Goal: Check status: Check status

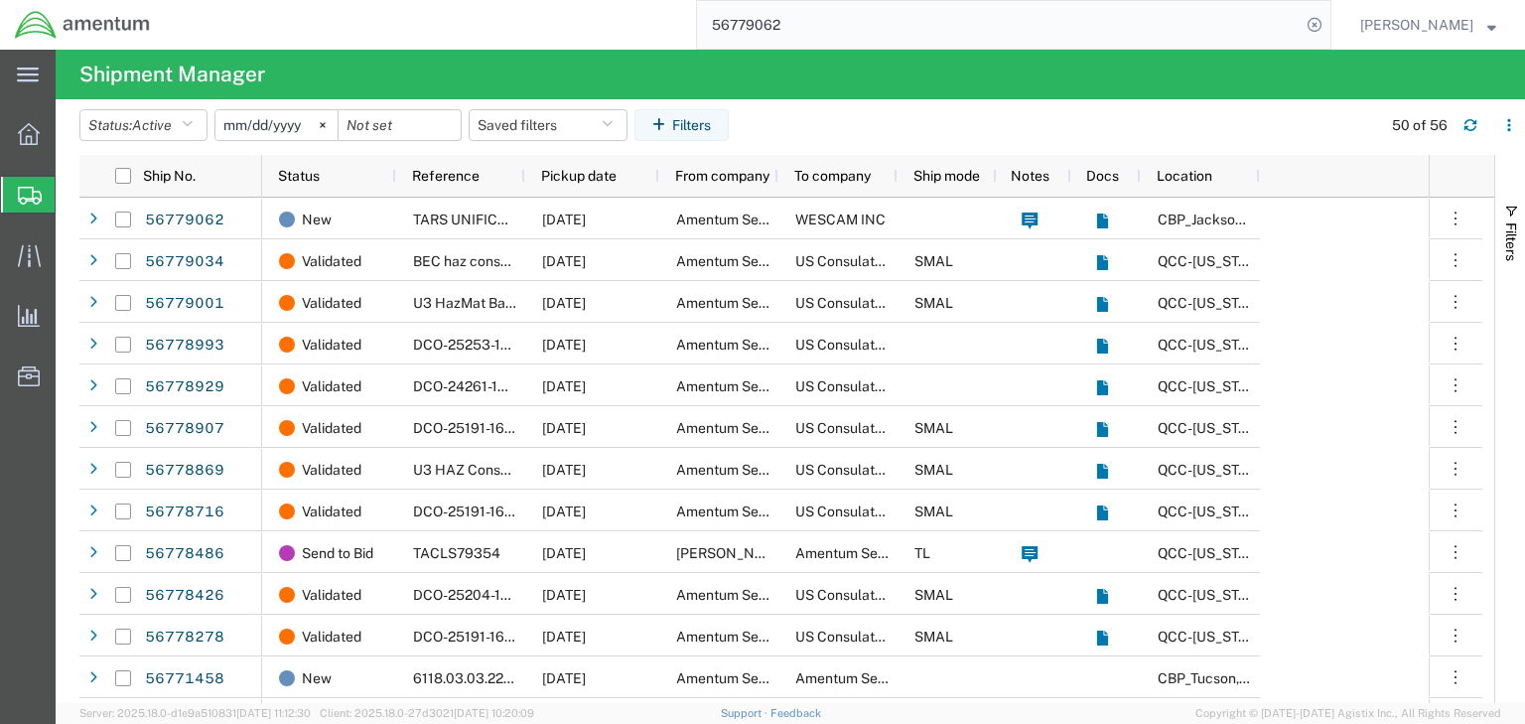
click at [790, 25] on input "56779062" at bounding box center [999, 25] width 604 height 48
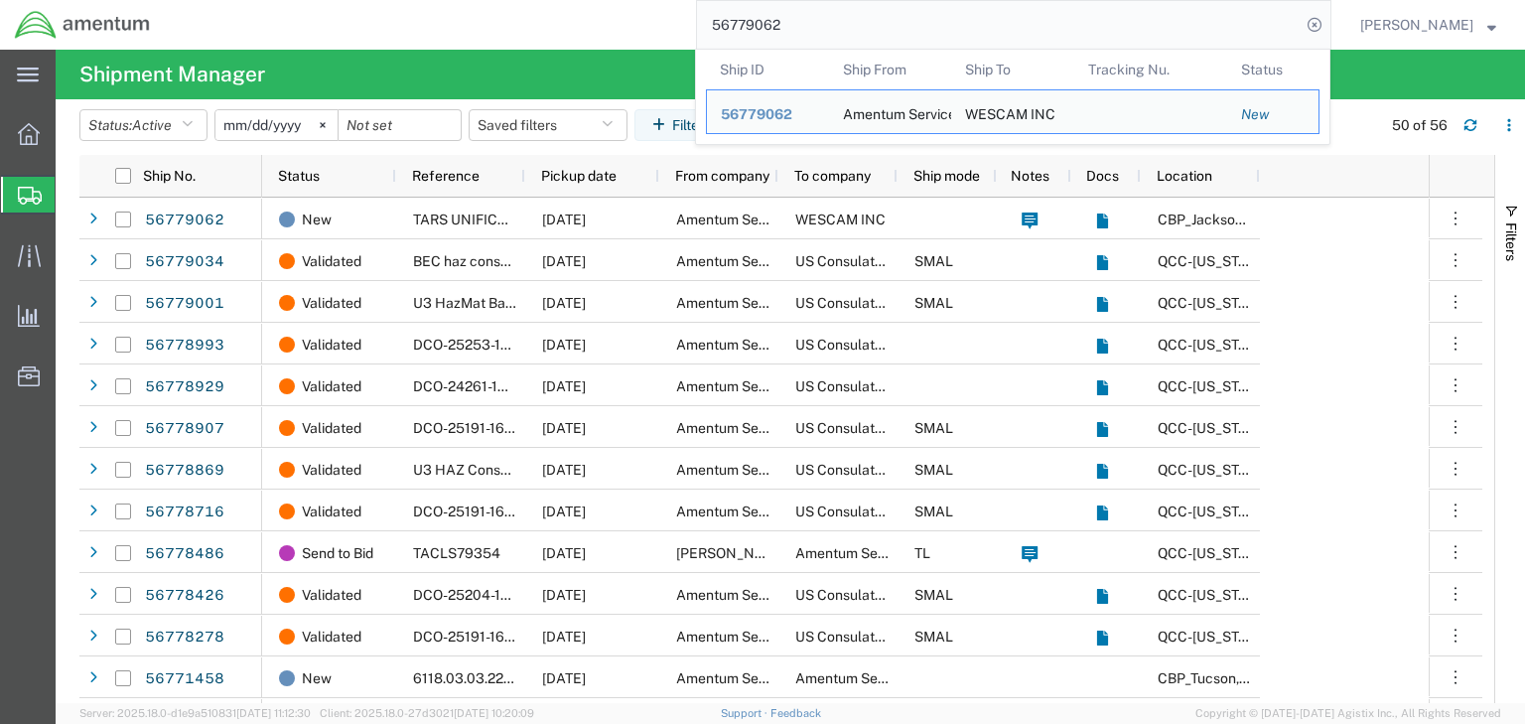
click at [790, 24] on input "56779062" at bounding box center [999, 25] width 604 height 48
paste input "81700"
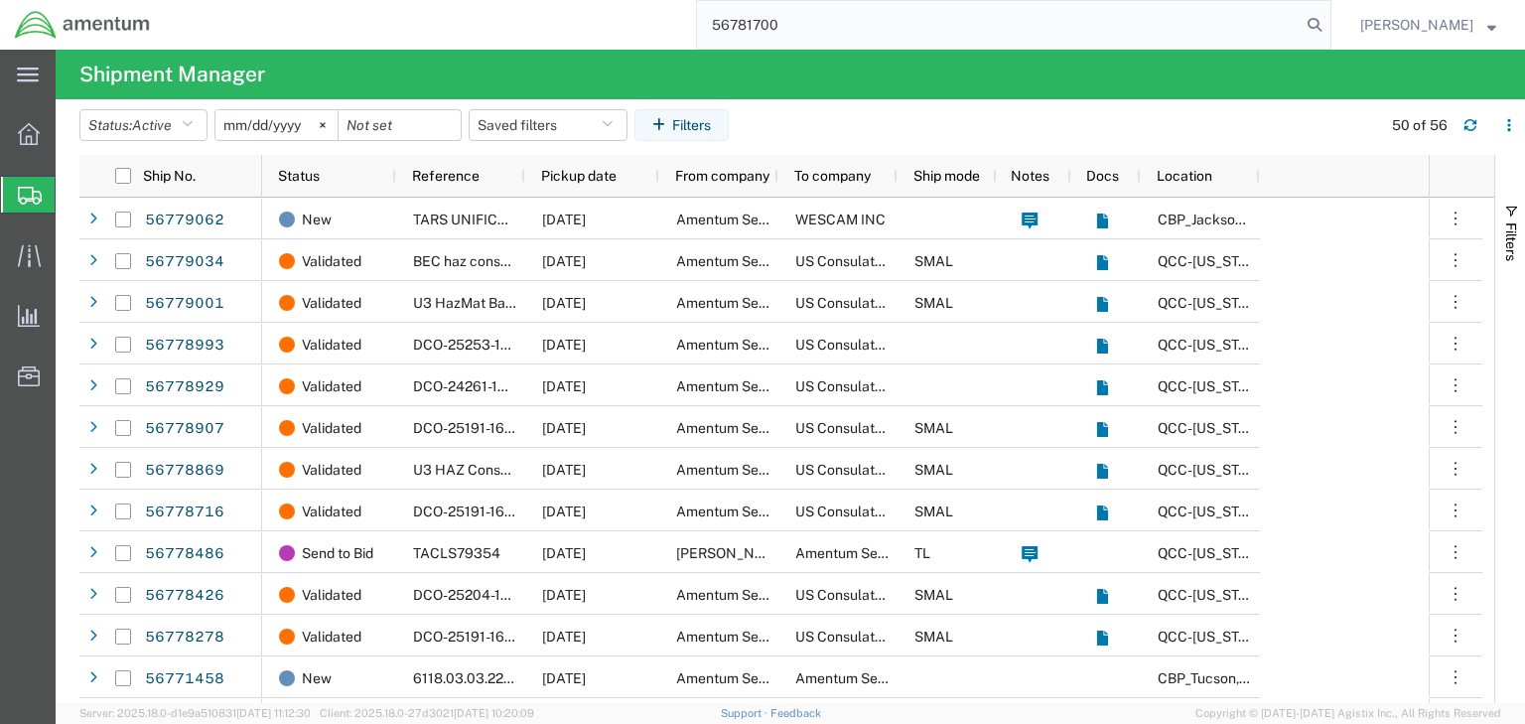
type input "56781700"
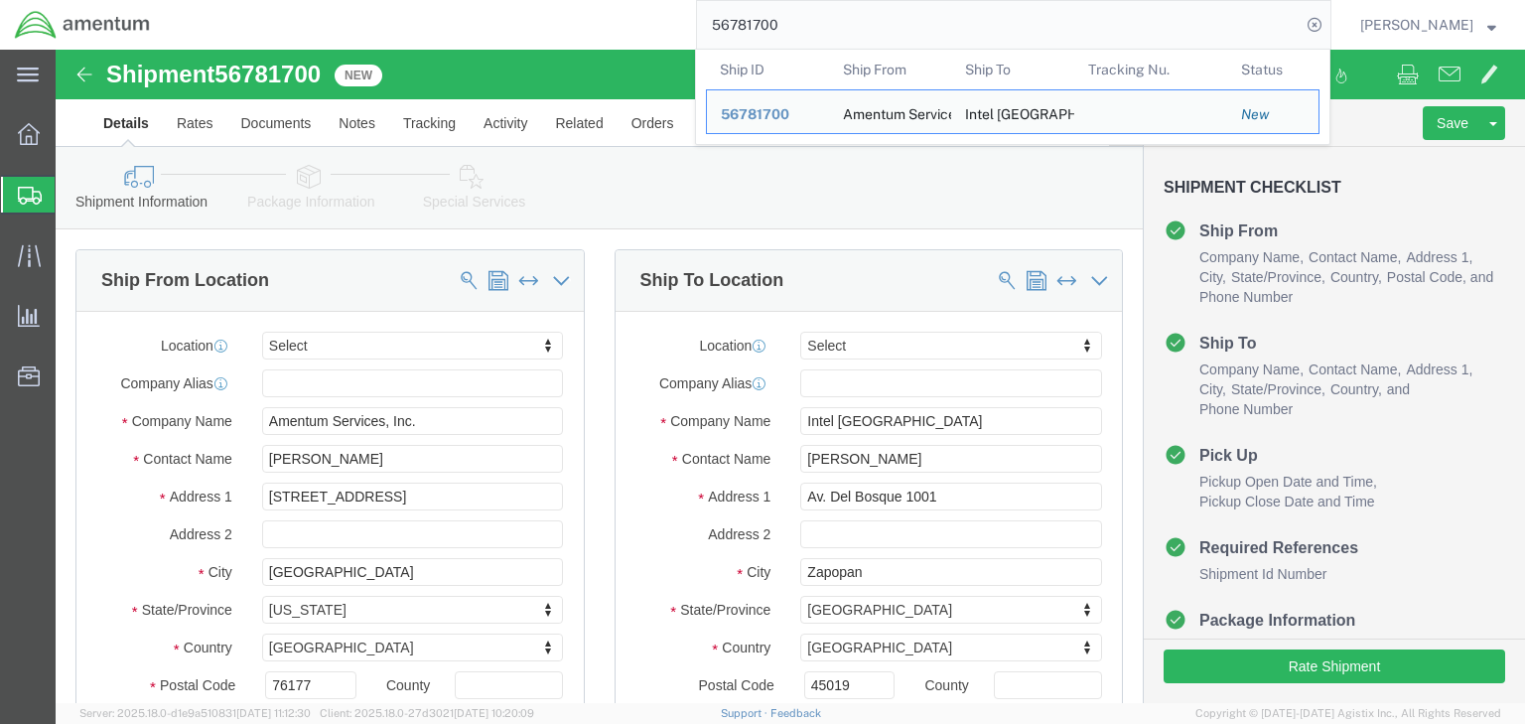
select select
click div "Ship To Location Location My Profile Location [PHONE_NUMBER] [PHONE_NUMBER] [PH…"
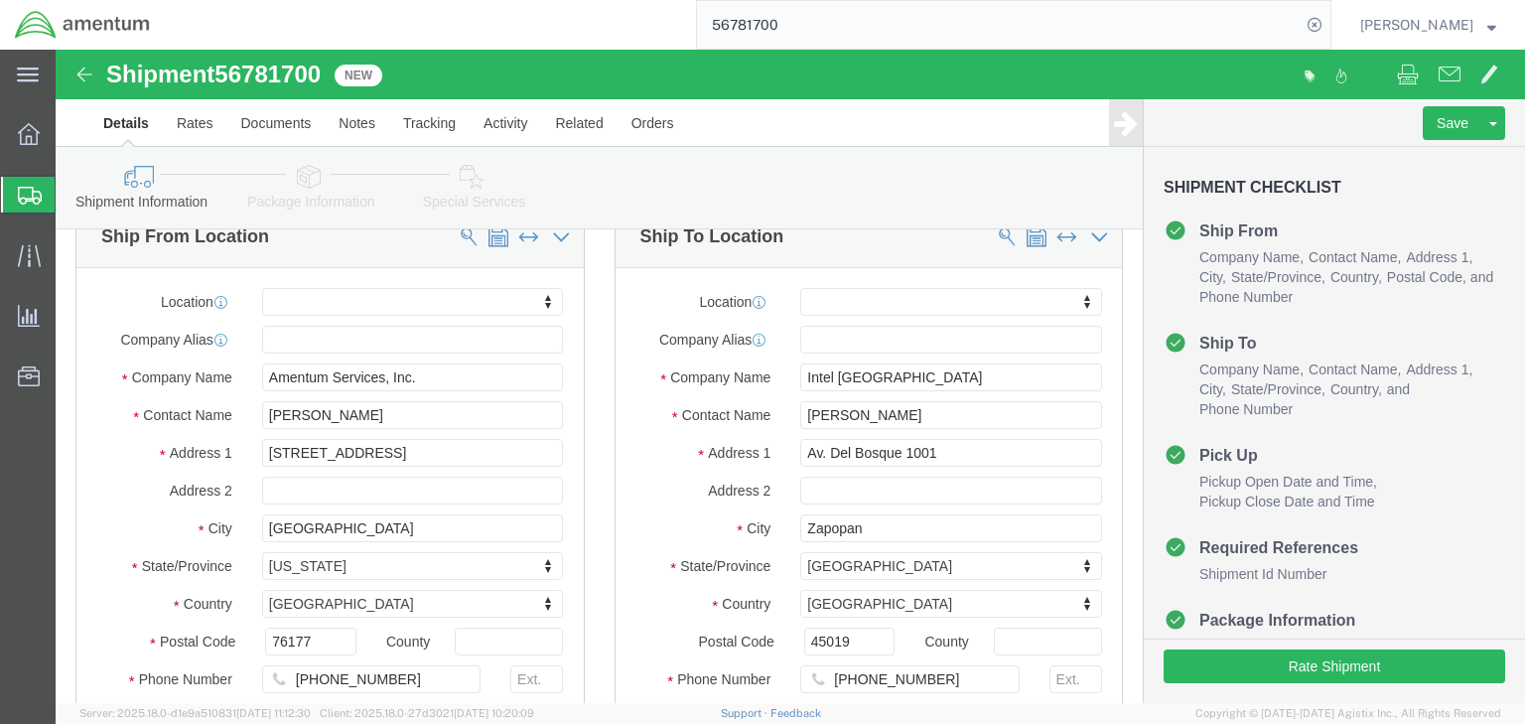
scroll to position [159, 0]
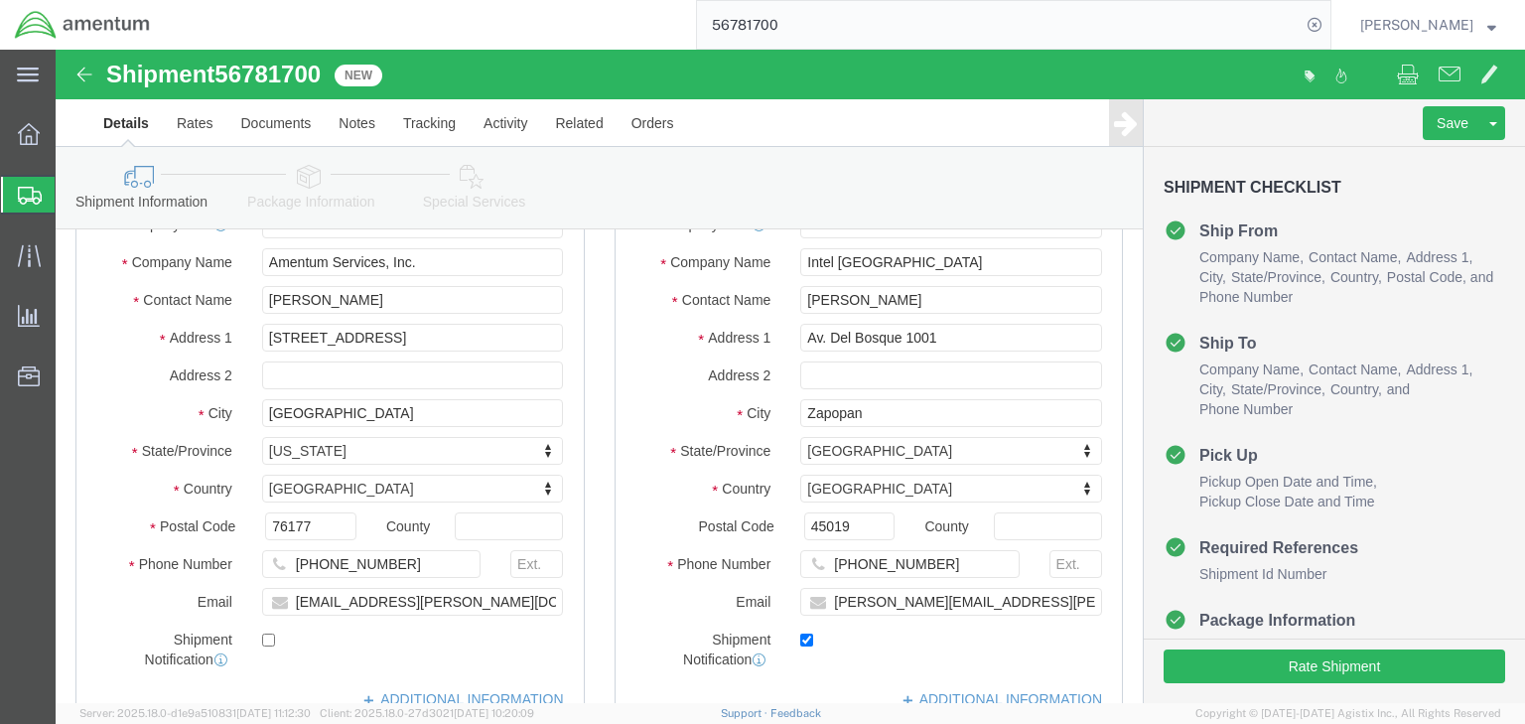
click icon
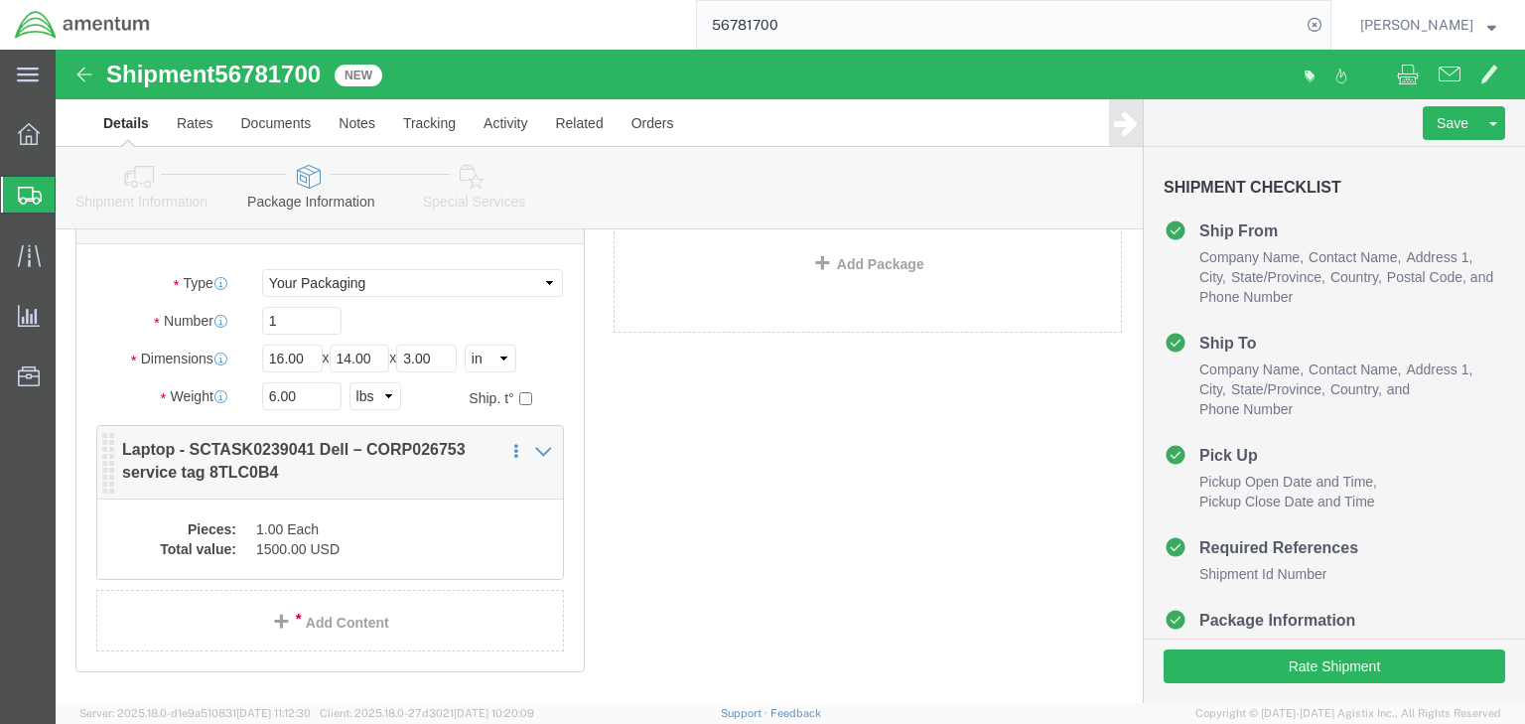
scroll to position [254, 0]
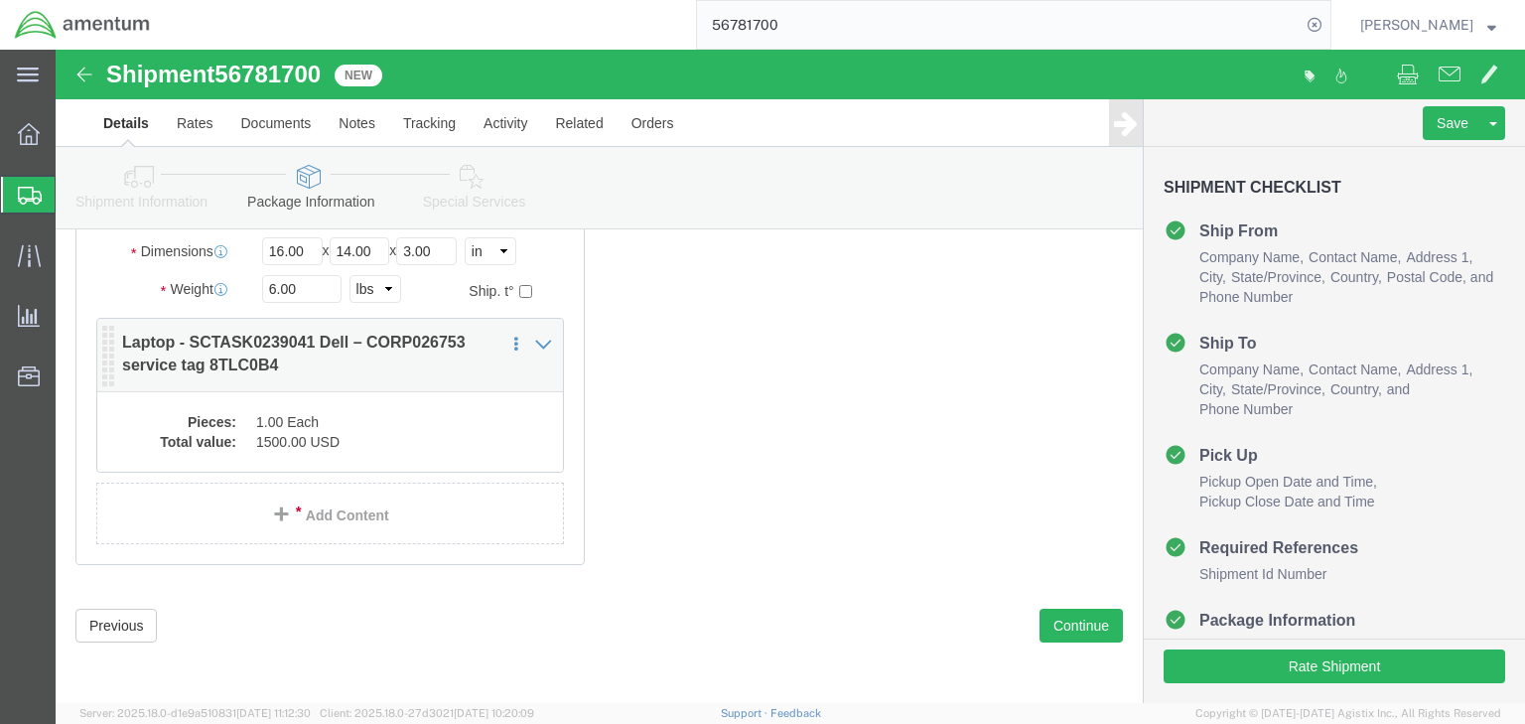
click dd "1500.00 USD"
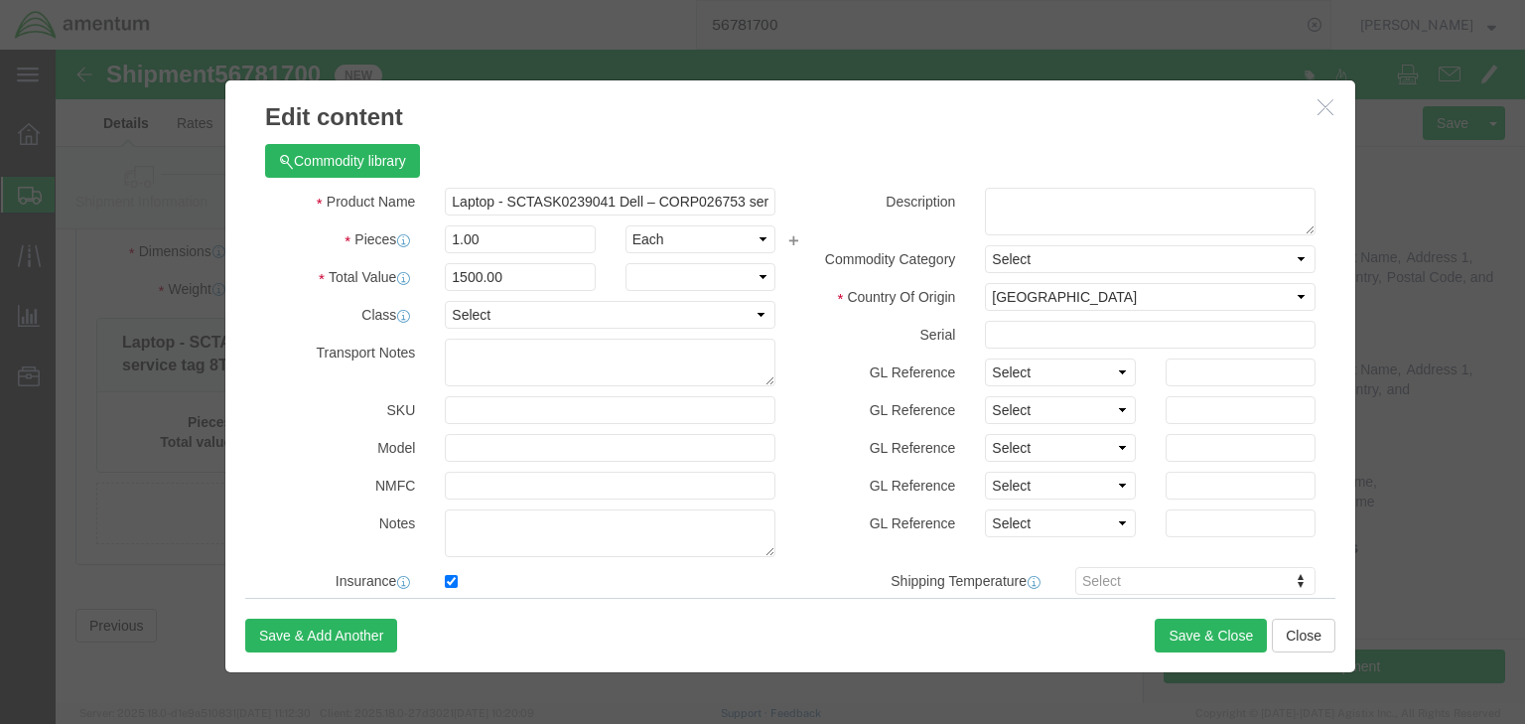
checkbox input "true"
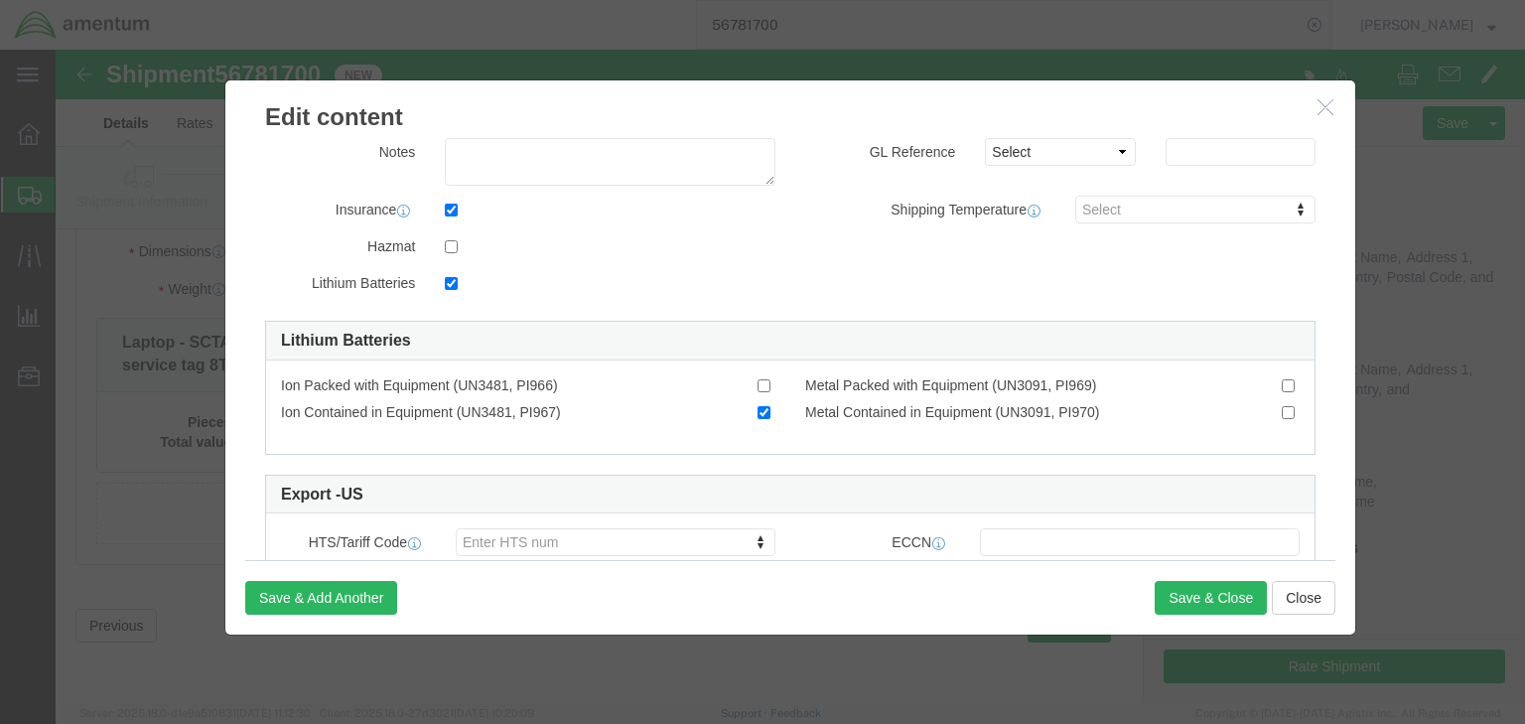
scroll to position [556, 0]
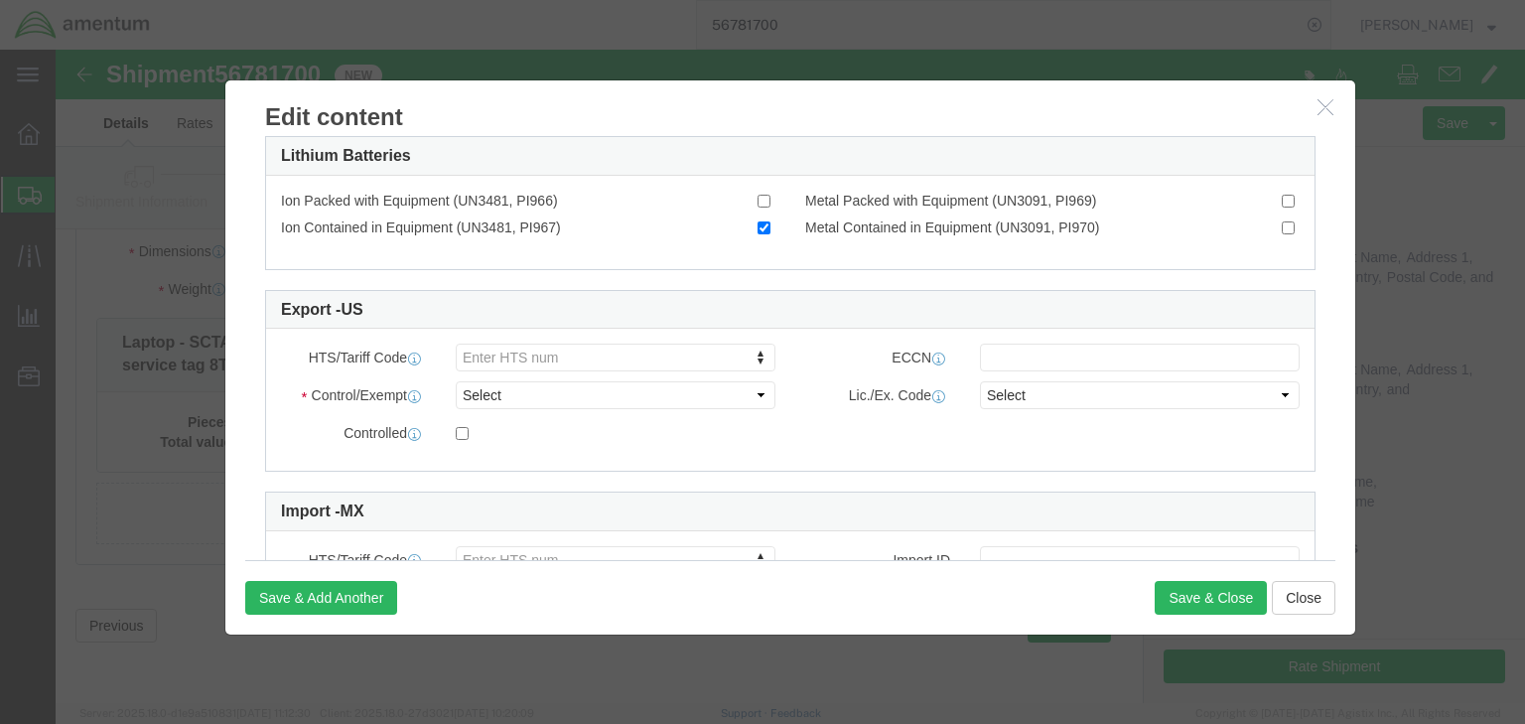
paste input "8471.30.0100"
type input "8471.30.0100"
click input "8471.30.0100"
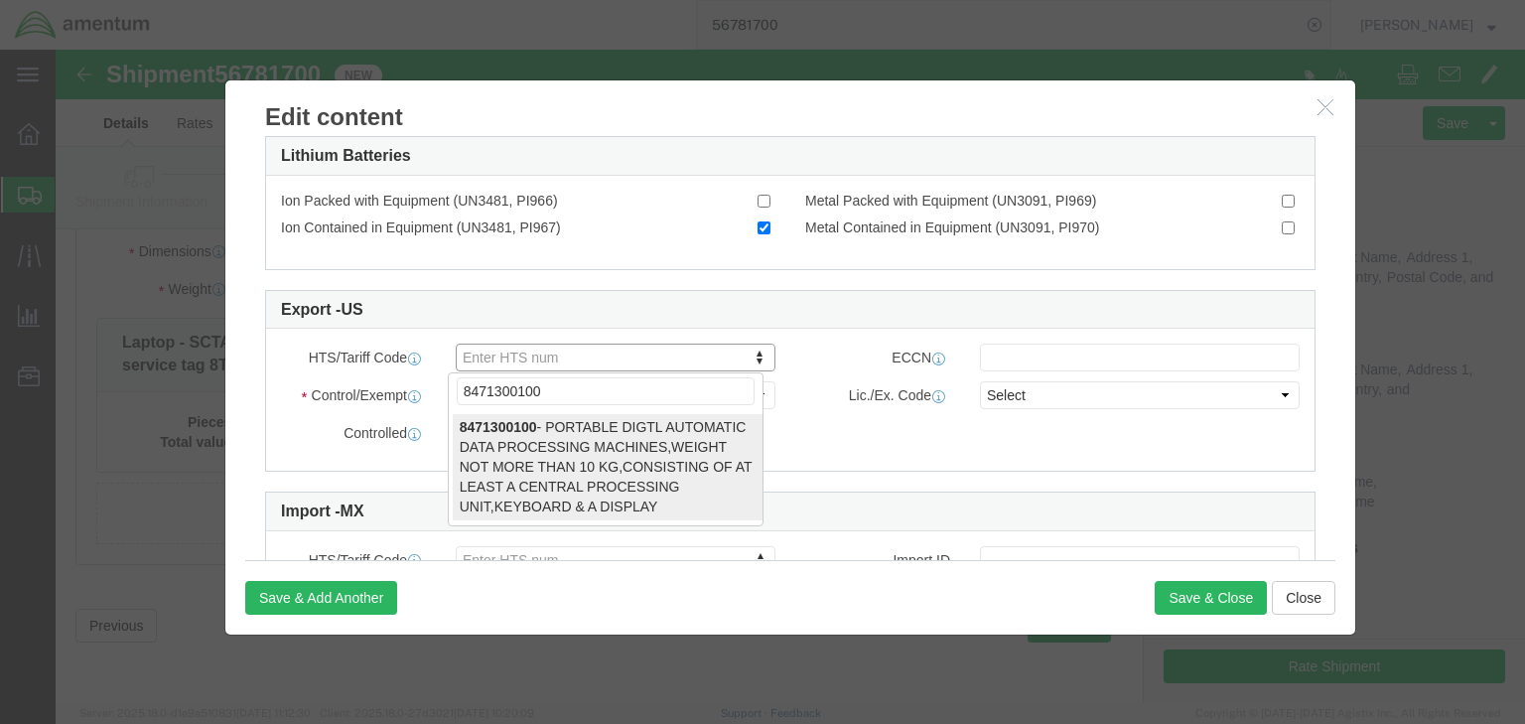
type input "8471300100"
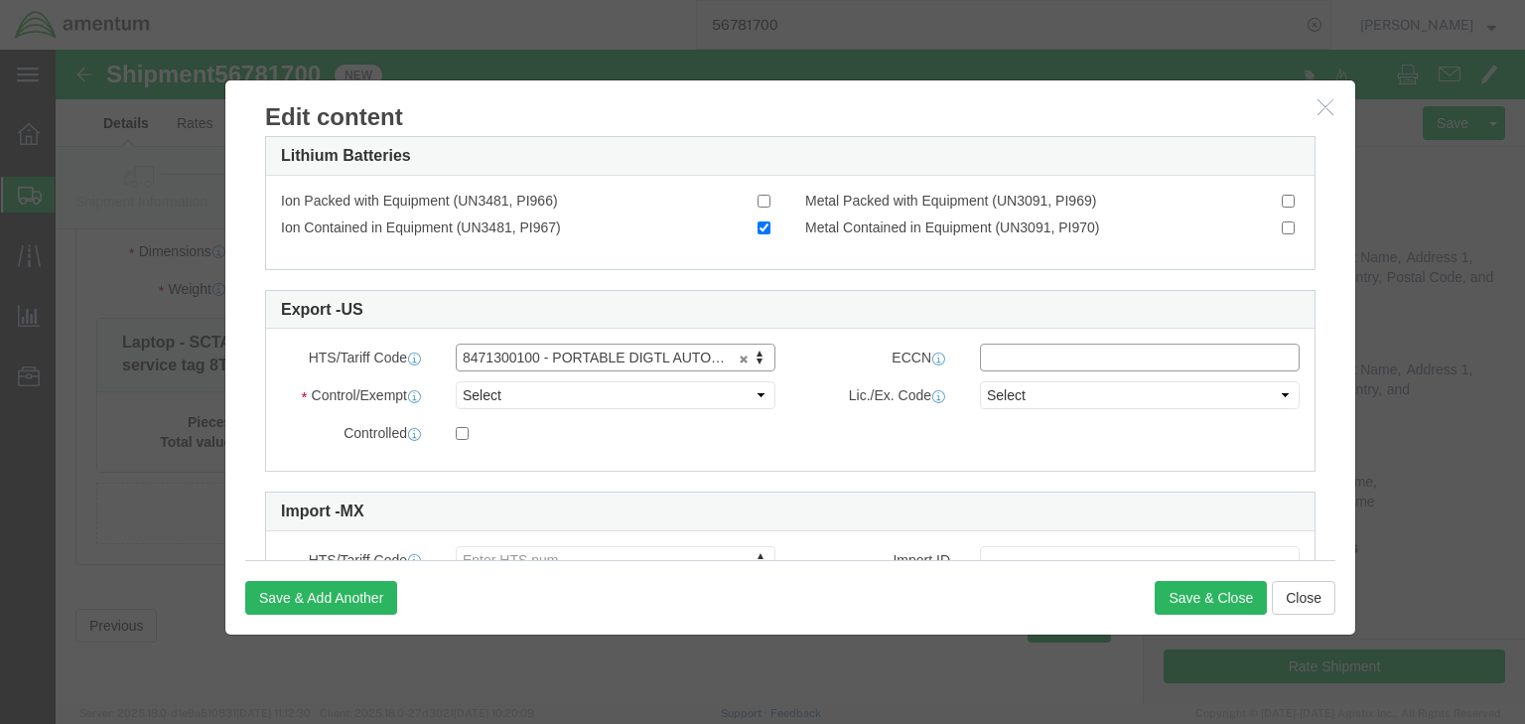
click input "text"
type input "5A992.c"
drag, startPoint x: 627, startPoint y: 343, endPoint x: 600, endPoint y: 357, distance: 31.1
click select "Select ATF BIS DEA EPA FDA FTR ITAR OFAC Other (OPA)"
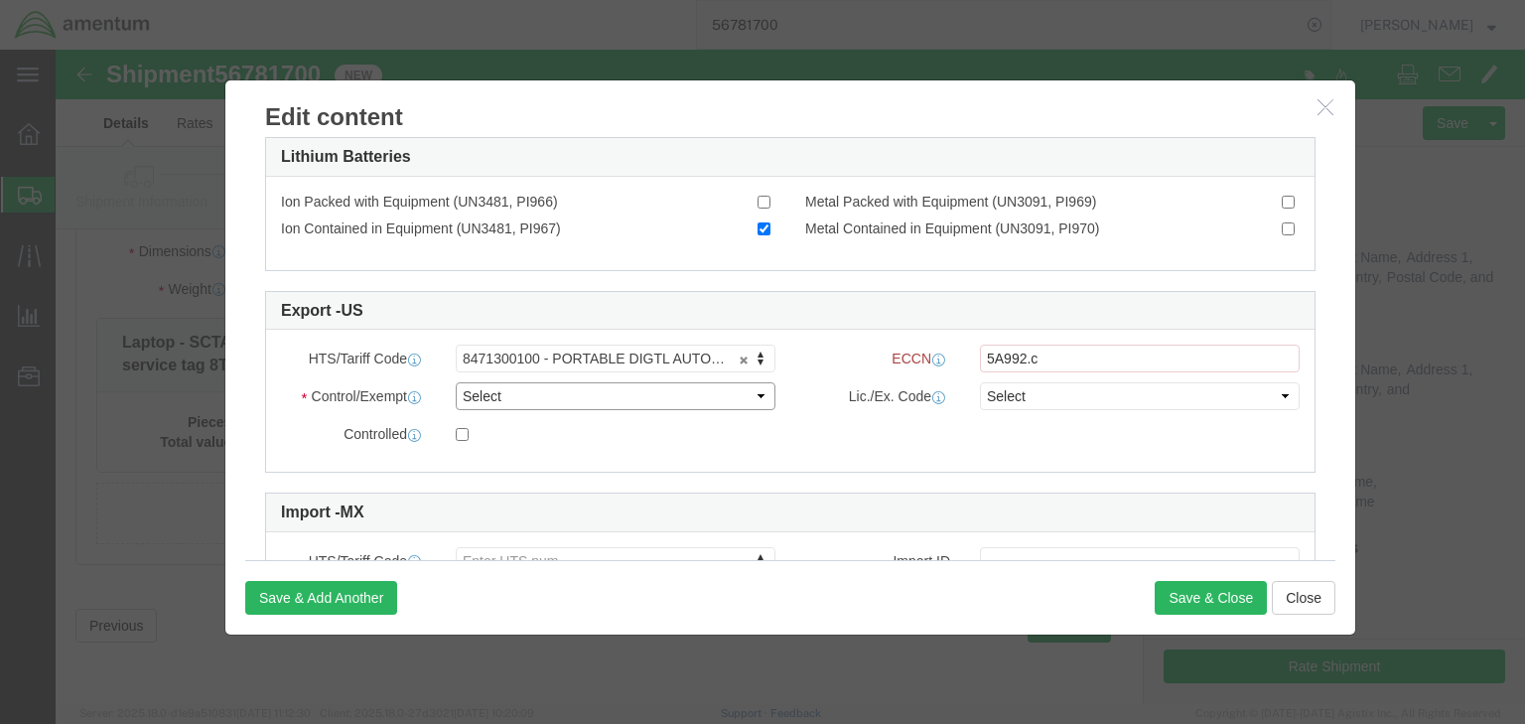
select select "BIS"
click select "Select ATF BIS DEA EPA FDA FTR ITAR OFAC Other (OPA)"
click select "Select AGR-Agricultural APP-Computers APR-Additional Permissive Exports AVS-Air…"
select select "NLR"
click select "Select AGR-Agricultural APP-Computers APR-Additional Permissive Exports AVS-Air…"
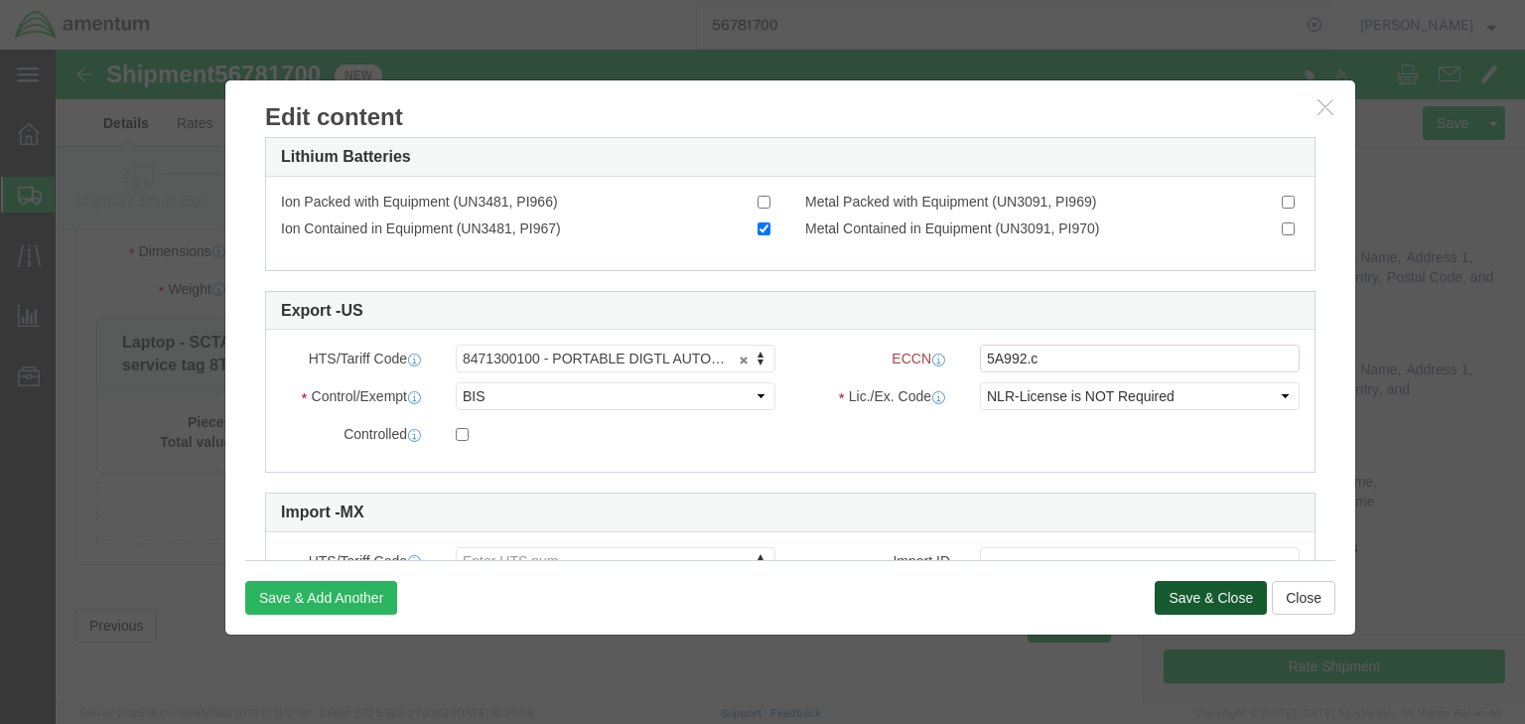
click button "Save & Close"
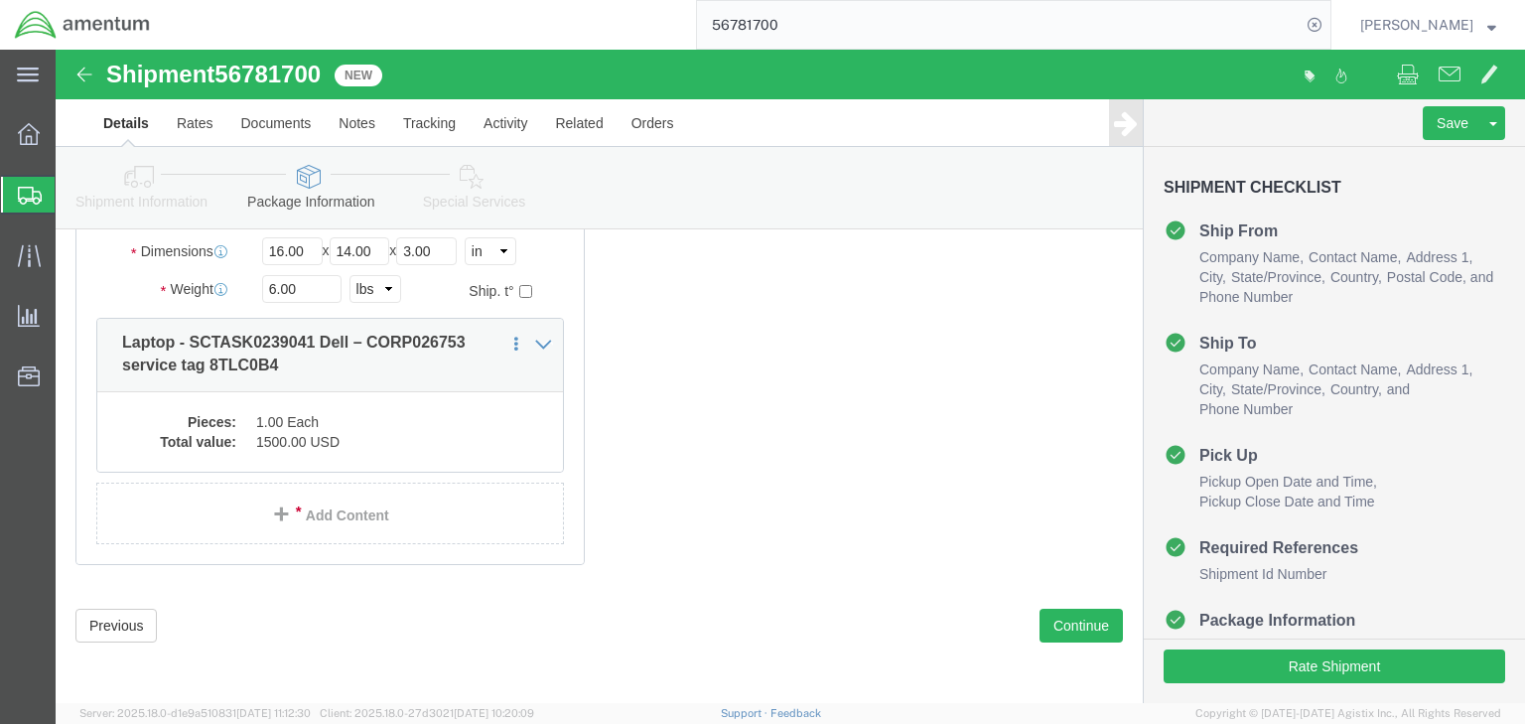
click icon
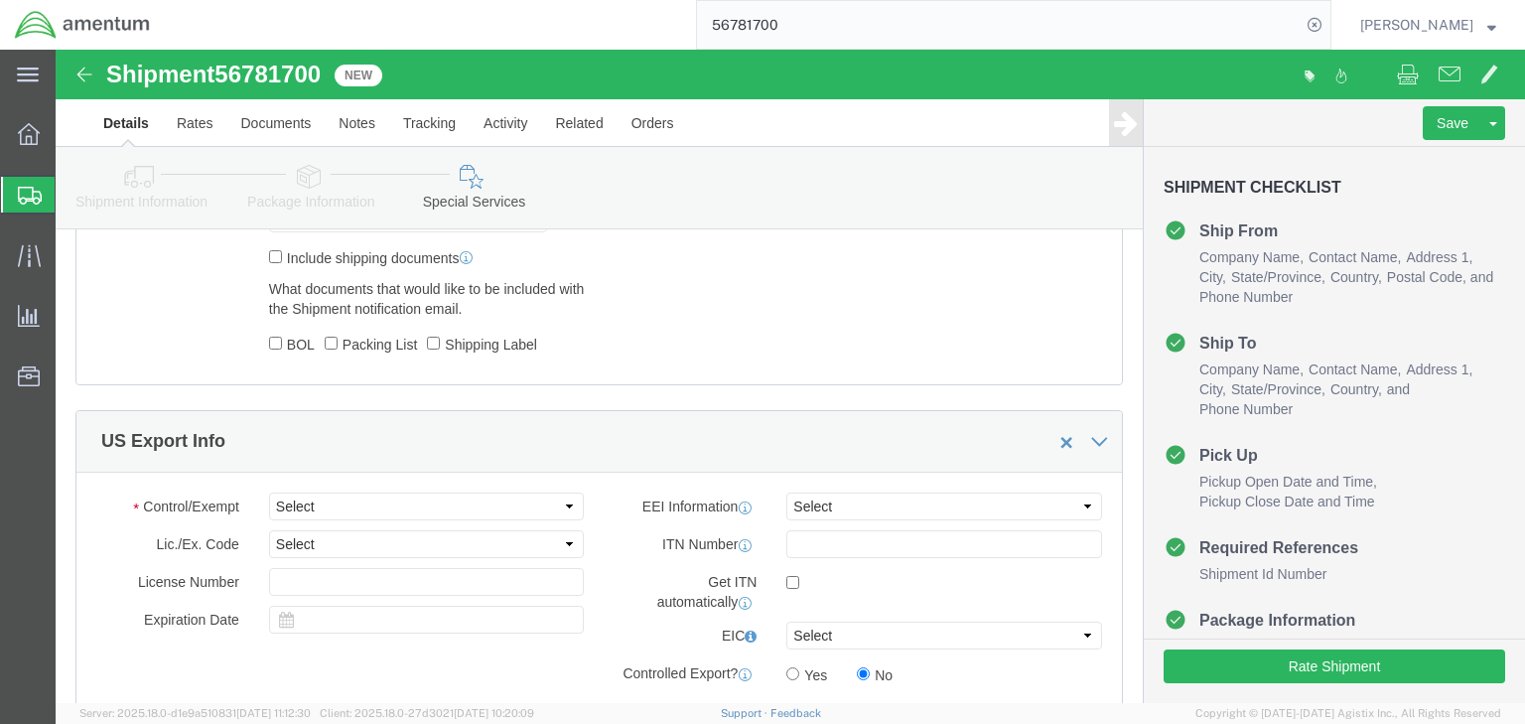
scroll to position [1405, 0]
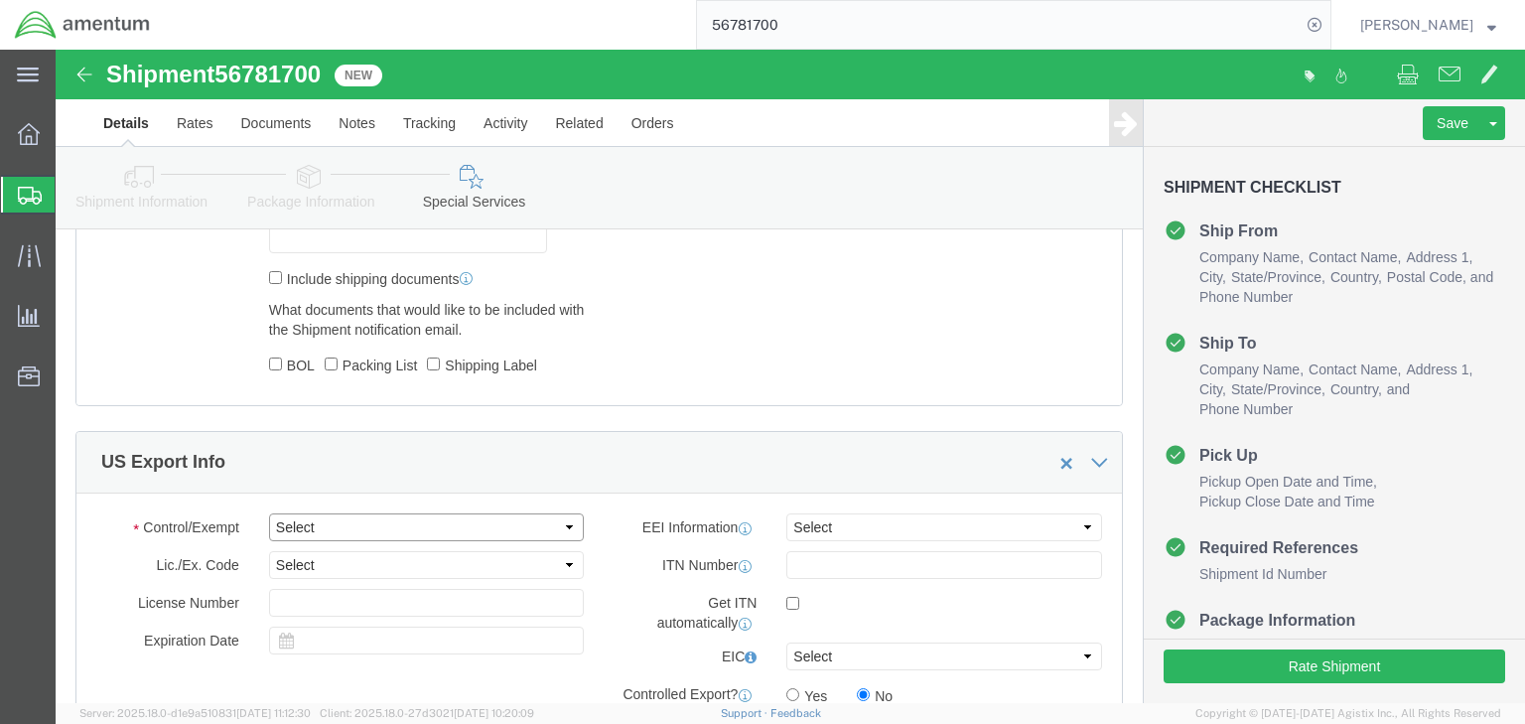
click select "Select ATF BIS DEA EPA FDA FTR ITAR OFAC Other (OPA)"
select select "FTR"
click select "Select ATF BIS DEA EPA FDA FTR ITAR OFAC Other (OPA)"
click select "Select 30.2(d)(2) 30.36 30.37(a) 30.37(f) 30.37(g) 30.37(h) 30.37(i) 30.37(j) 3…"
select select "30.37(a)"
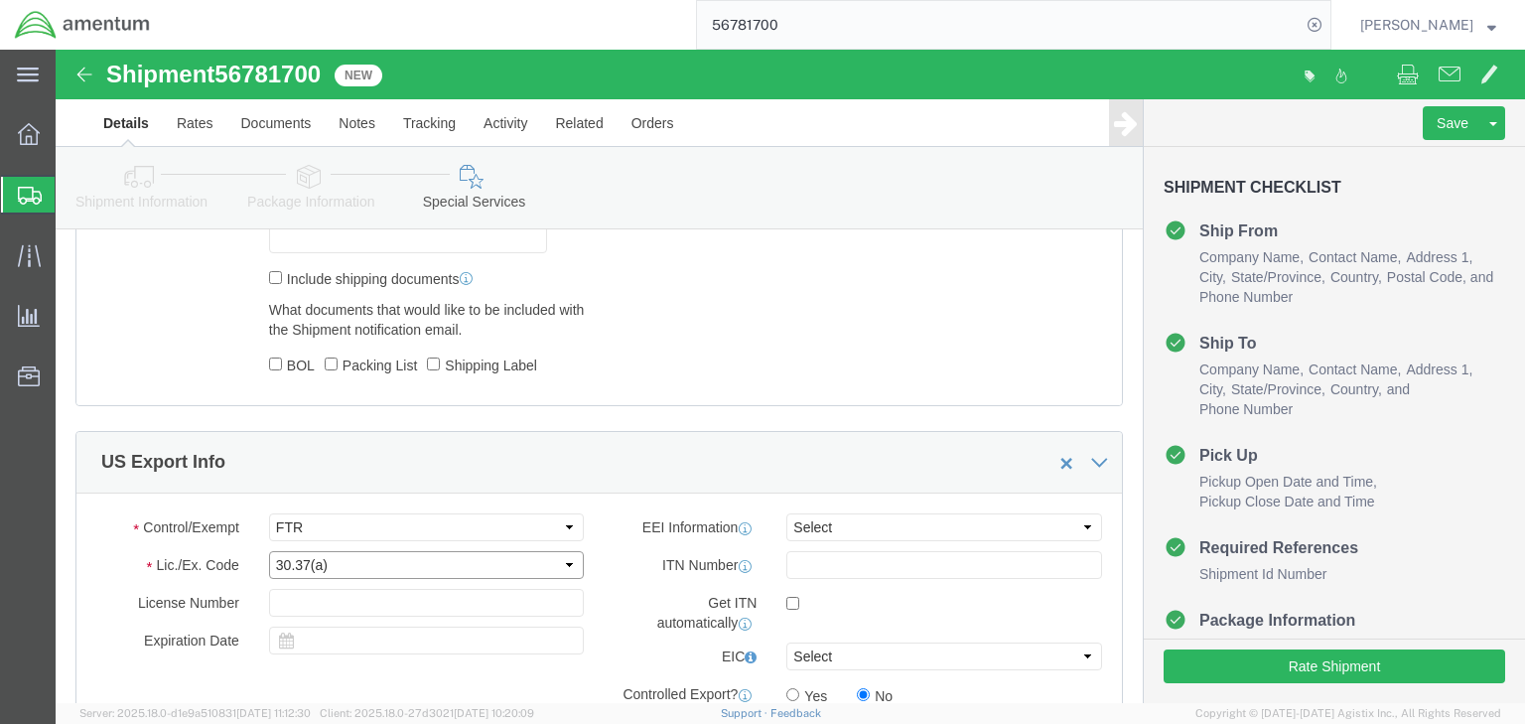
click select "Select 30.2(d)(2) 30.36 30.37(a) 30.37(f) 30.37(g) 30.37(h) 30.37(i) 30.37(j) 3…"
drag, startPoint x: 870, startPoint y: 398, endPoint x: 862, endPoint y: 412, distance: 16.0
click select "Select AES-Direct EEI Carrier File EEI EEI Exempt"
select select "EXEM"
click select "Select AES-Direct EEI Carrier File EEI EEI Exempt"
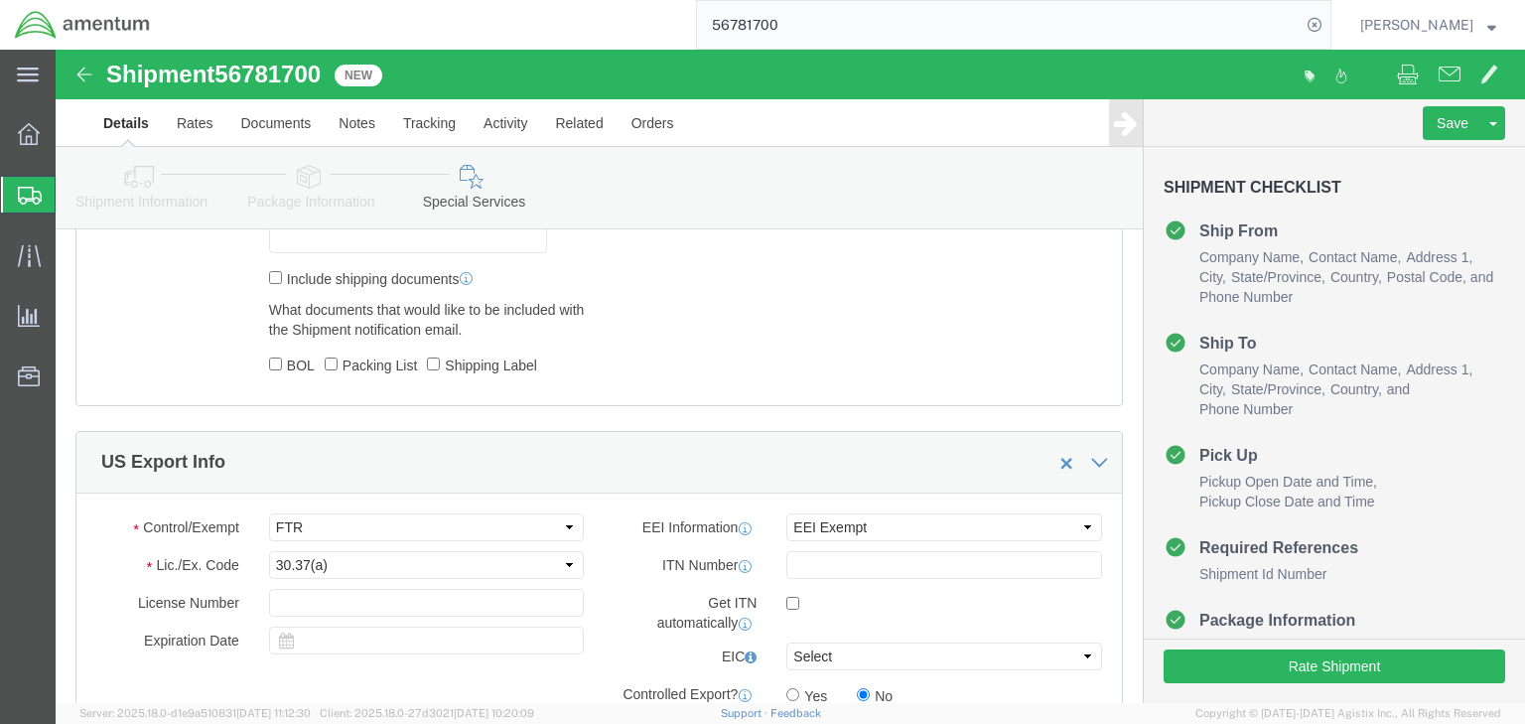
click icon
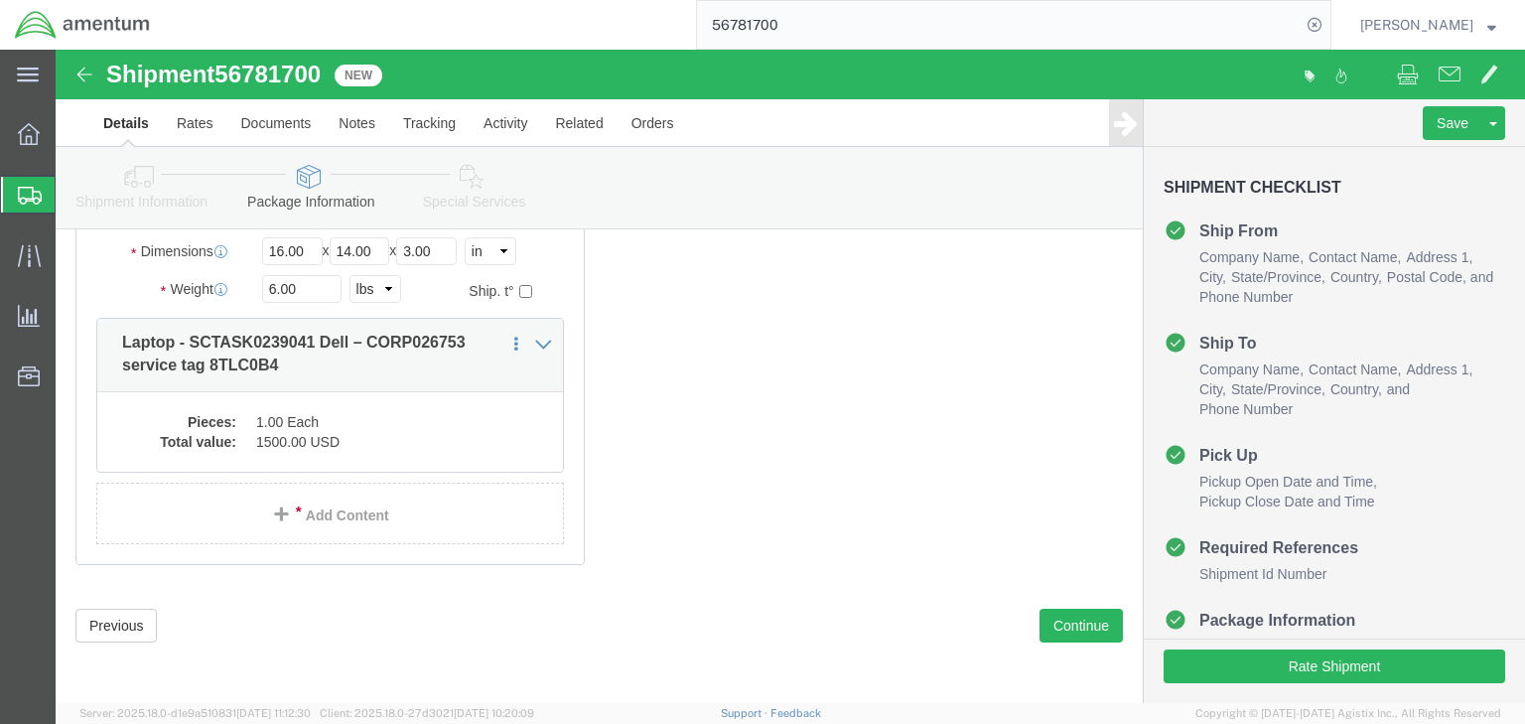
click icon
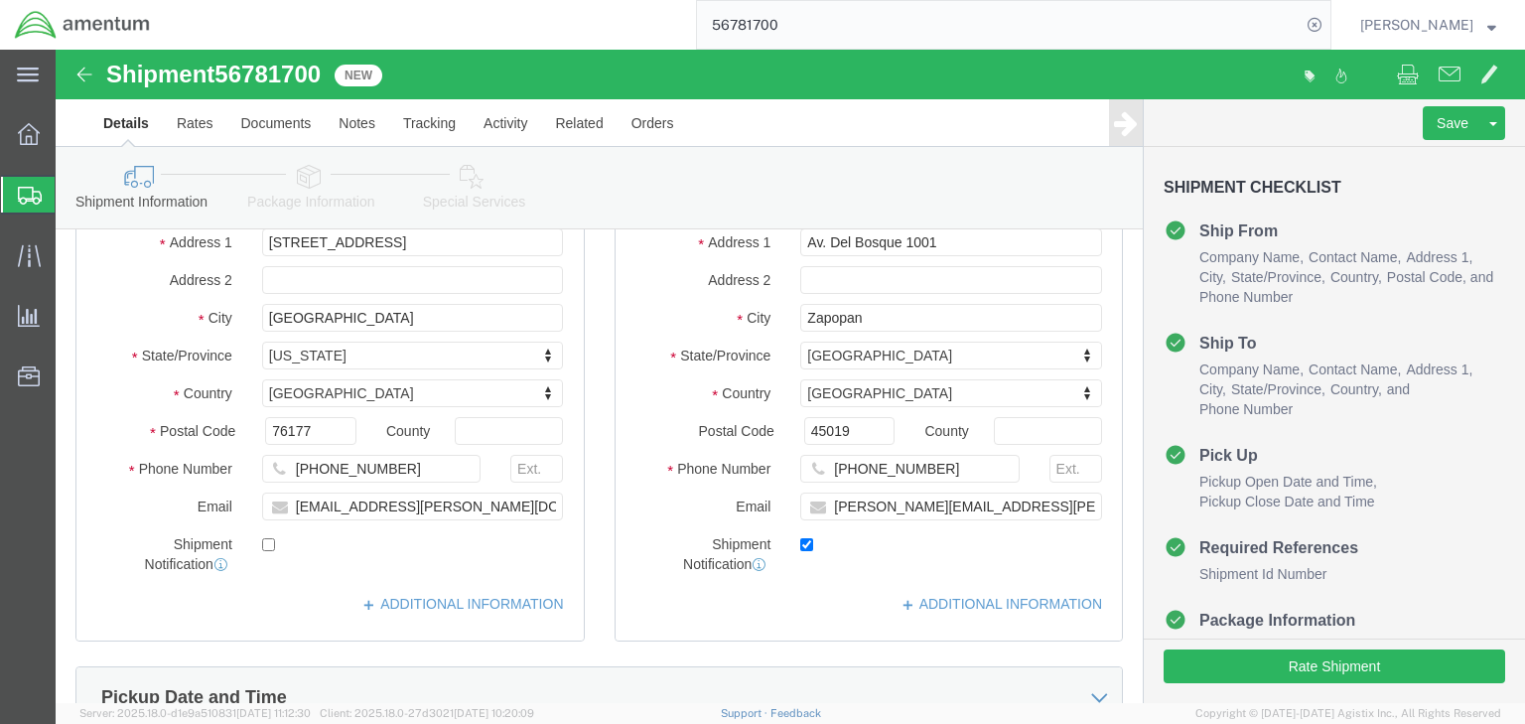
scroll to position [1068, 0]
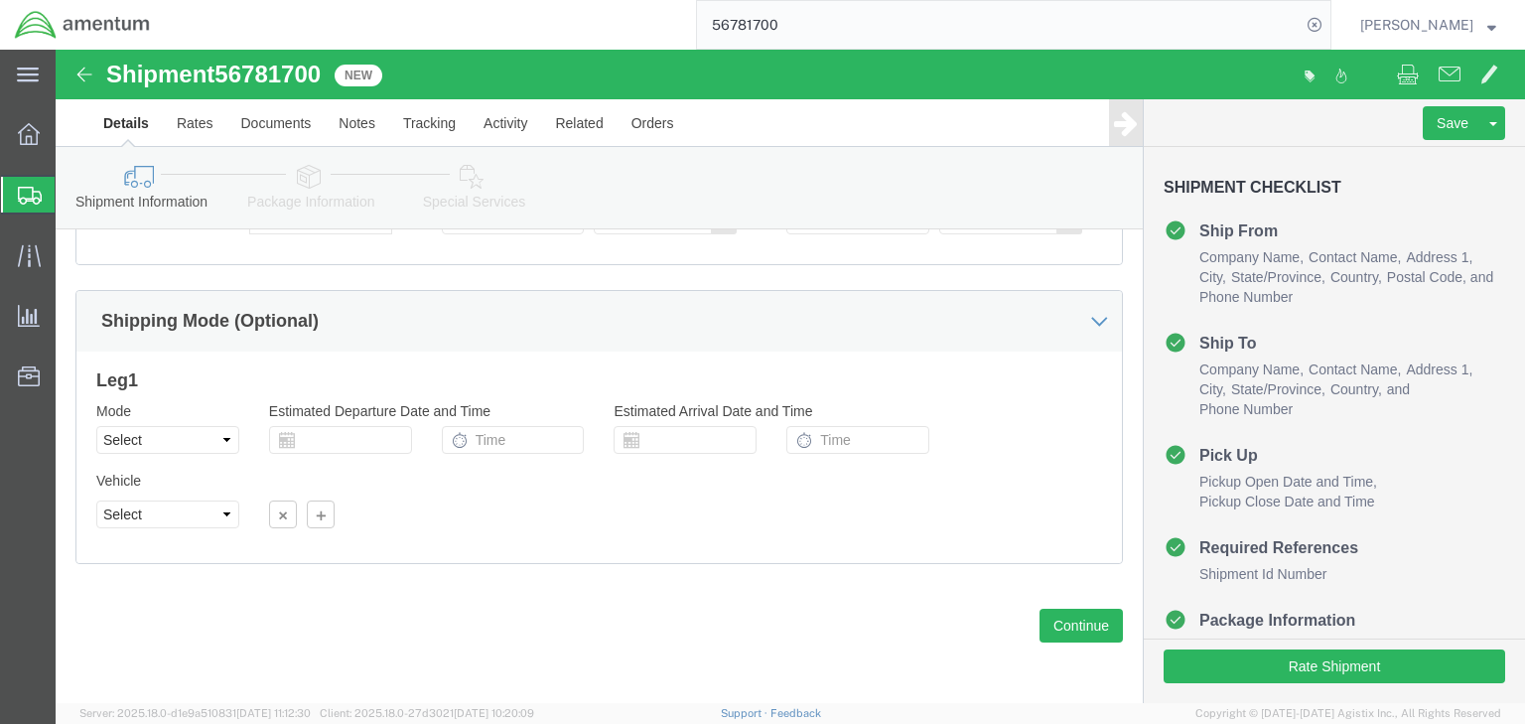
click at [37, 187] on icon at bounding box center [30, 196] width 24 height 18
